Goal: Find specific page/section: Find specific page/section

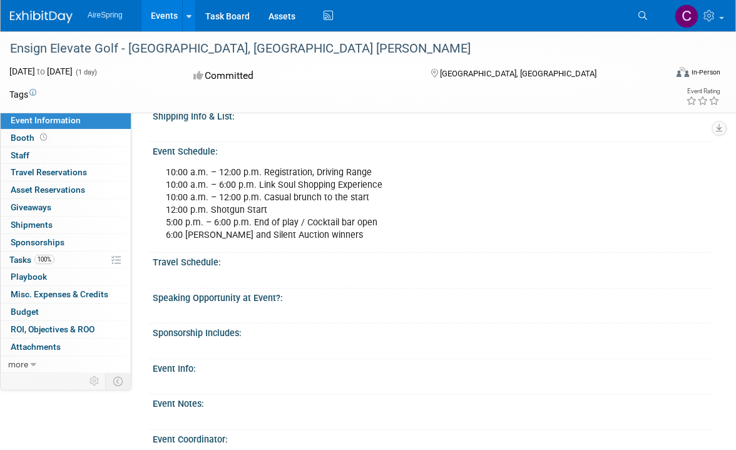
click at [163, 18] on link "Events" at bounding box center [164, 15] width 46 height 31
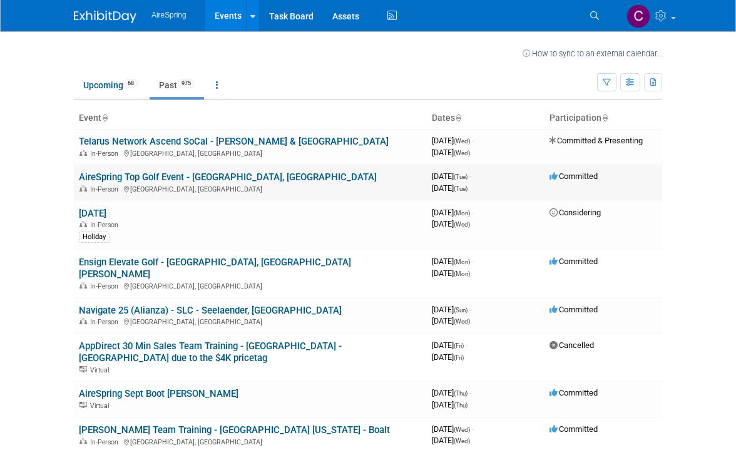
click at [104, 180] on link "AireSpring Top Golf Event - [GEOGRAPHIC_DATA], [GEOGRAPHIC_DATA]" at bounding box center [228, 176] width 298 height 11
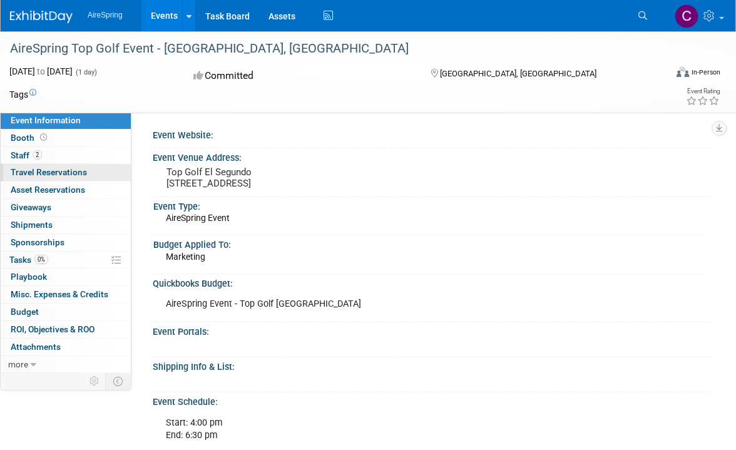
drag, startPoint x: 21, startPoint y: 156, endPoint x: 94, endPoint y: 176, distance: 76.7
click at [21, 156] on span "Staff 2" at bounding box center [26, 155] width 31 height 10
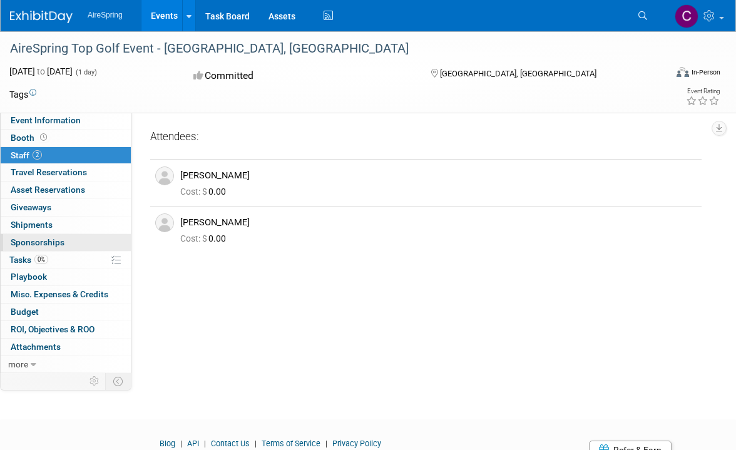
click at [28, 243] on span "Sponsorships 0" at bounding box center [38, 242] width 54 height 10
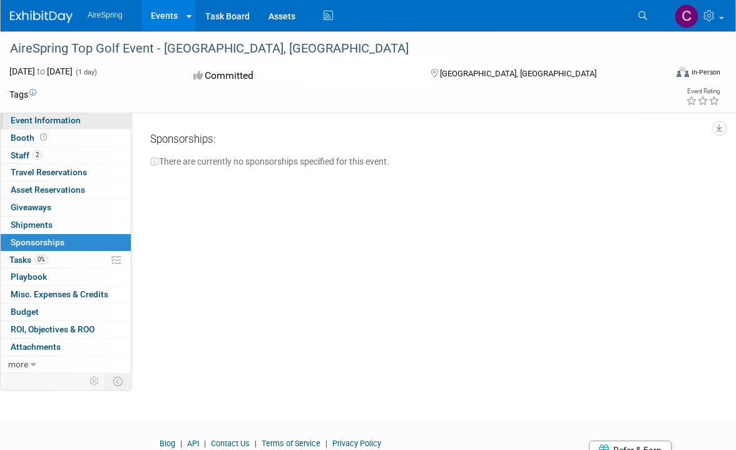
click at [43, 119] on span "Event Information" at bounding box center [46, 120] width 70 height 10
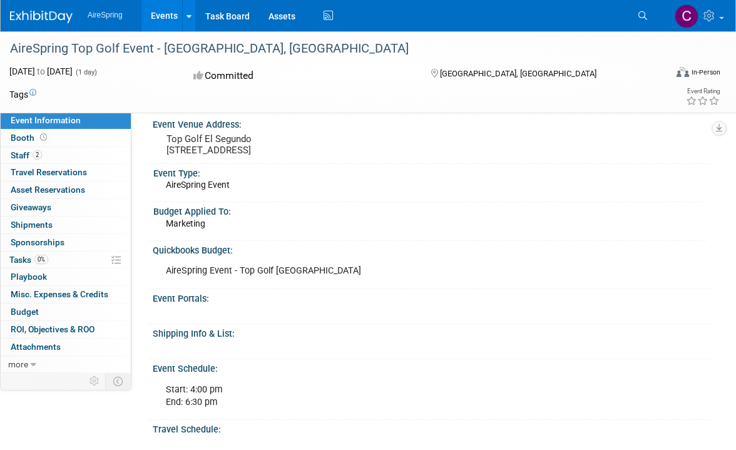
scroll to position [63, 0]
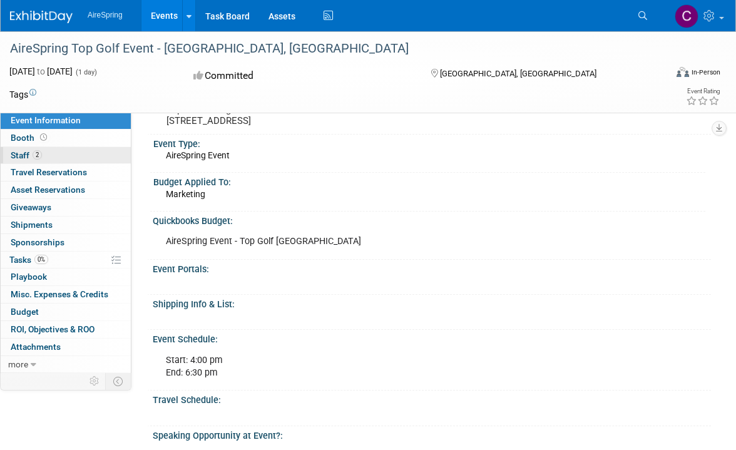
click at [39, 150] on span "2" at bounding box center [37, 154] width 9 height 9
